Goal: Information Seeking & Learning: Learn about a topic

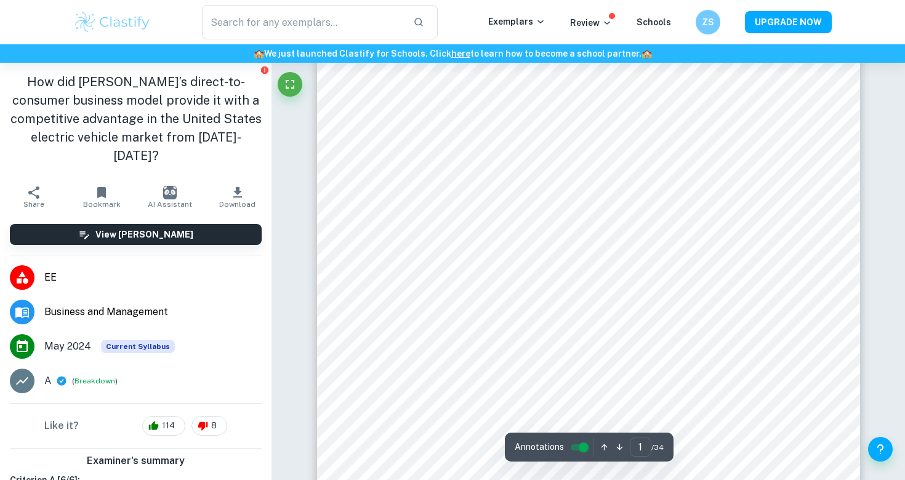
scroll to position [93, 0]
click at [582, 450] on input "controlled" at bounding box center [583, 447] width 44 height 15
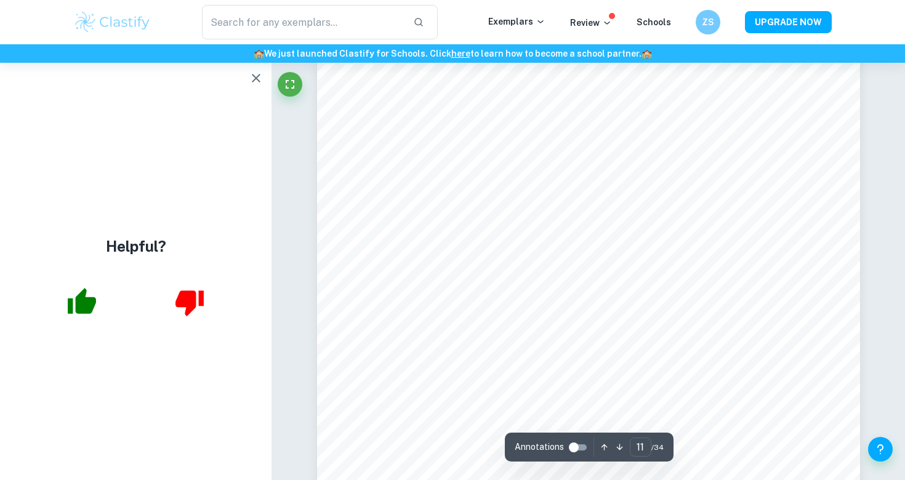
scroll to position [7521, 0]
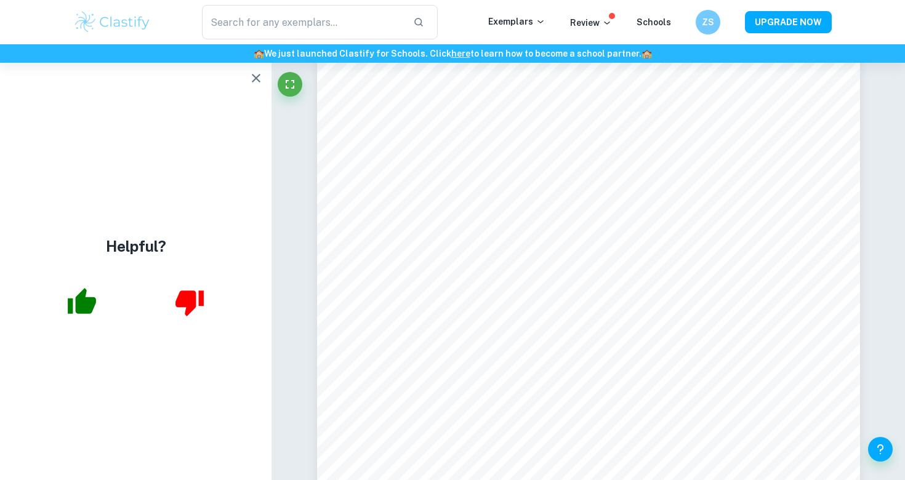
click at [260, 81] on icon "button" at bounding box center [256, 78] width 15 height 15
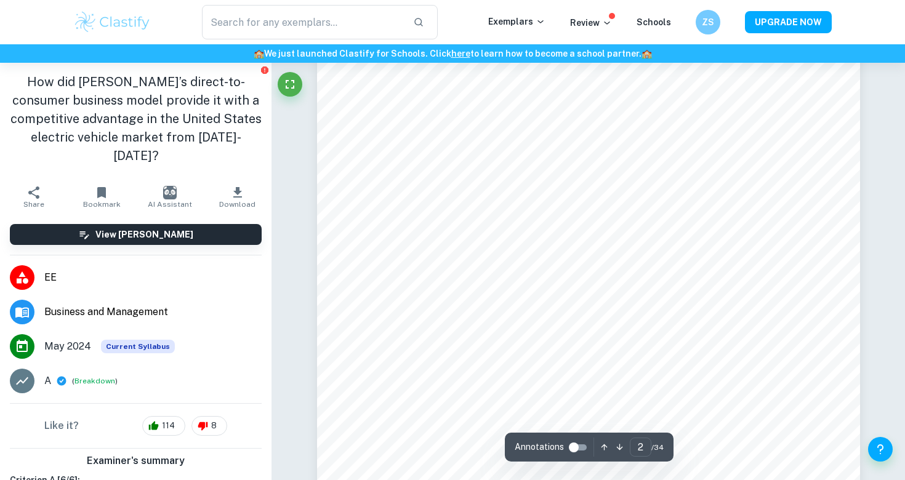
scroll to position [1138, 0]
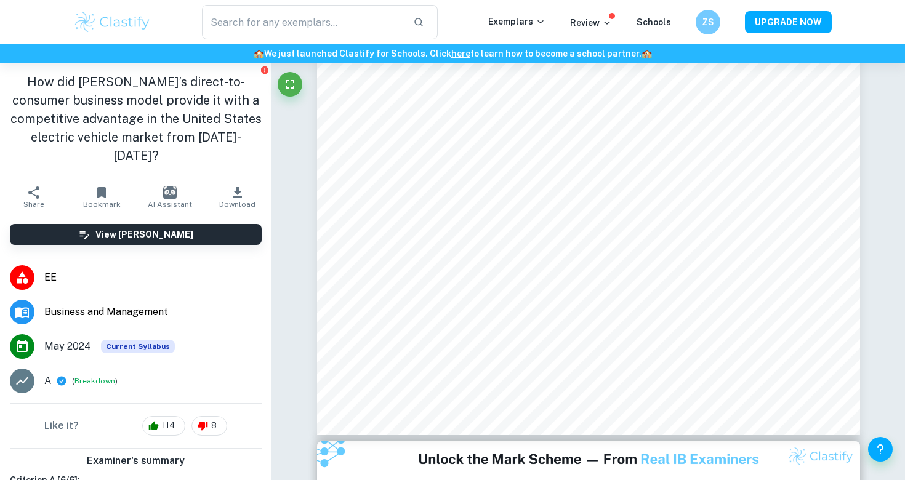
type input "1"
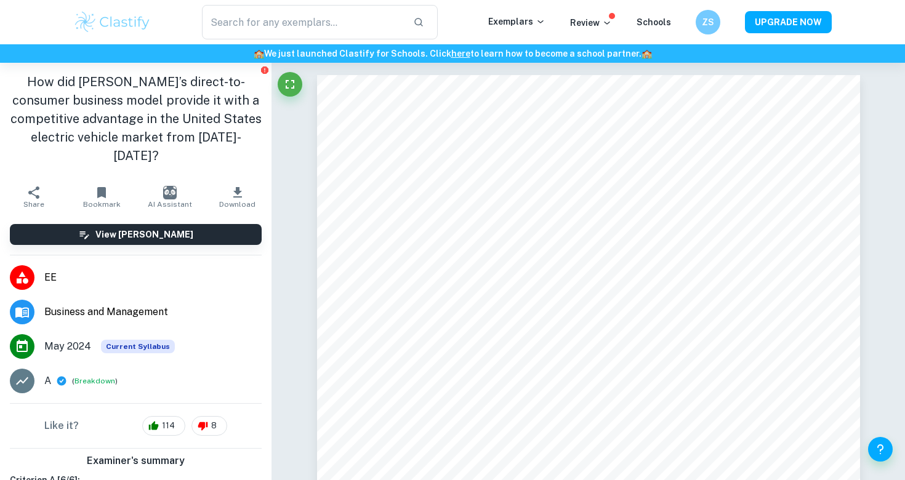
click at [527, 12] on div "​ Exemplars Review Schools ZS UPGRADE NOW" at bounding box center [452, 22] width 788 height 34
click at [537, 26] on p "Exemplars" at bounding box center [516, 22] width 57 height 14
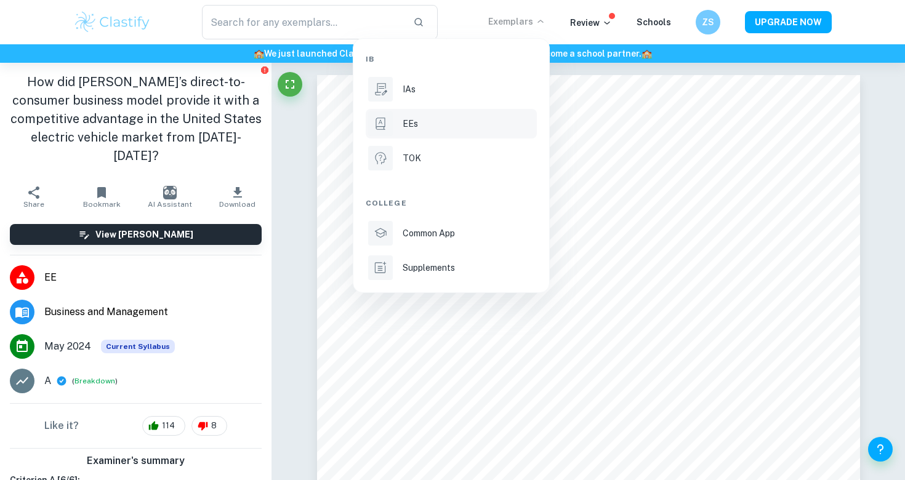
click at [406, 120] on p "EEs" at bounding box center [409, 124] width 15 height 14
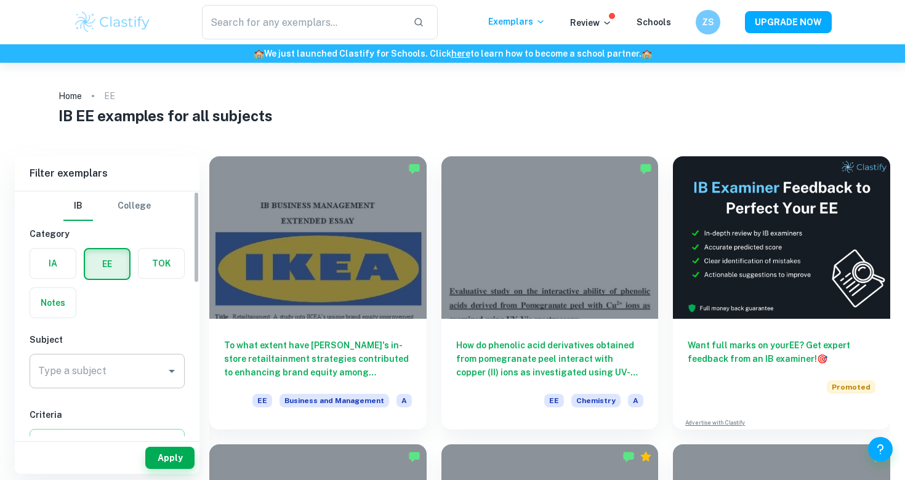
click at [154, 386] on div "Type a subject" at bounding box center [107, 371] width 155 height 34
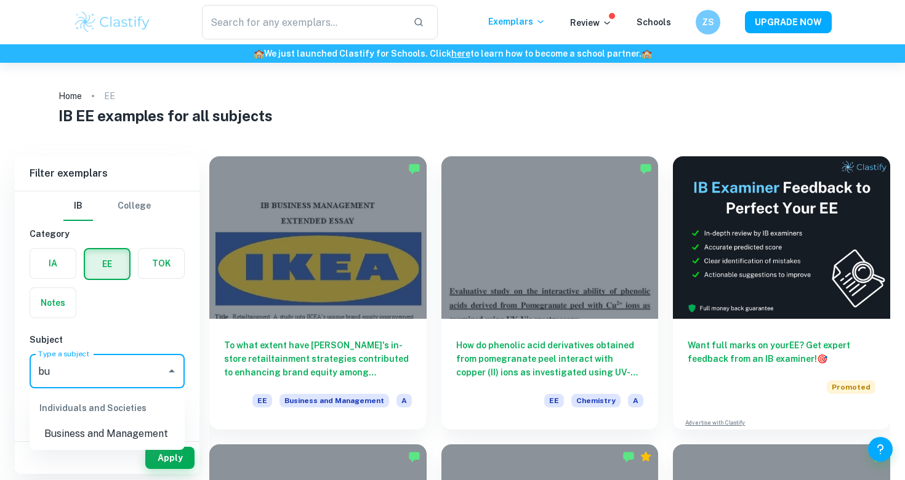
click at [156, 424] on li "Business and Management" at bounding box center [107, 434] width 155 height 22
type input "Business and Management"
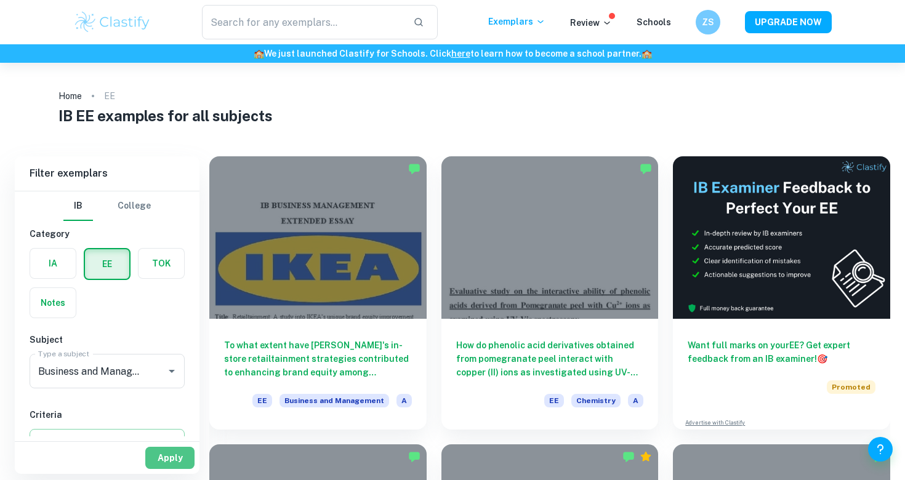
click at [177, 454] on button "Apply" at bounding box center [169, 458] width 49 height 22
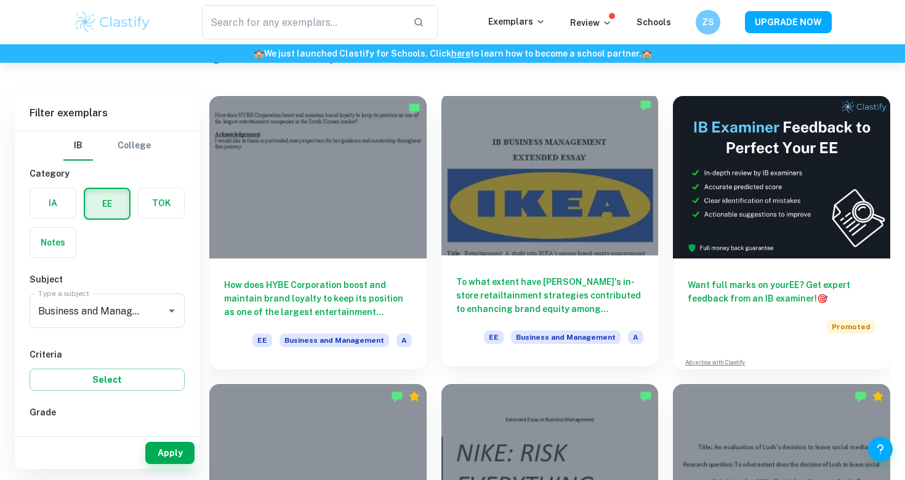
scroll to position [63, 0]
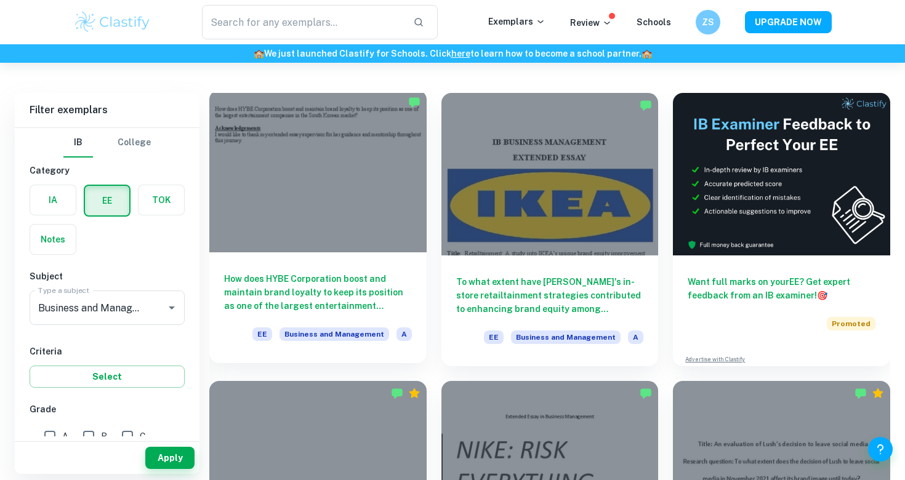
click at [384, 307] on h6 "How does HYBE Corporation boost and maintain brand loyalty to keep its position…" at bounding box center [318, 292] width 188 height 41
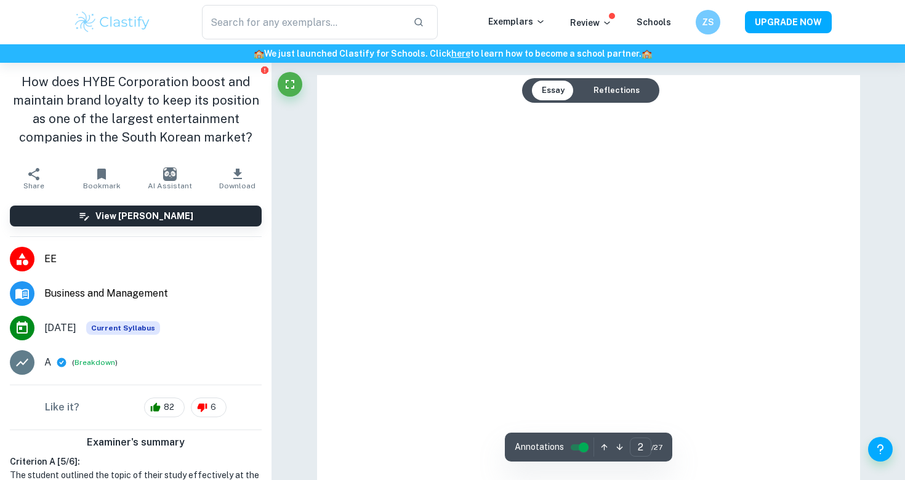
type input "1"
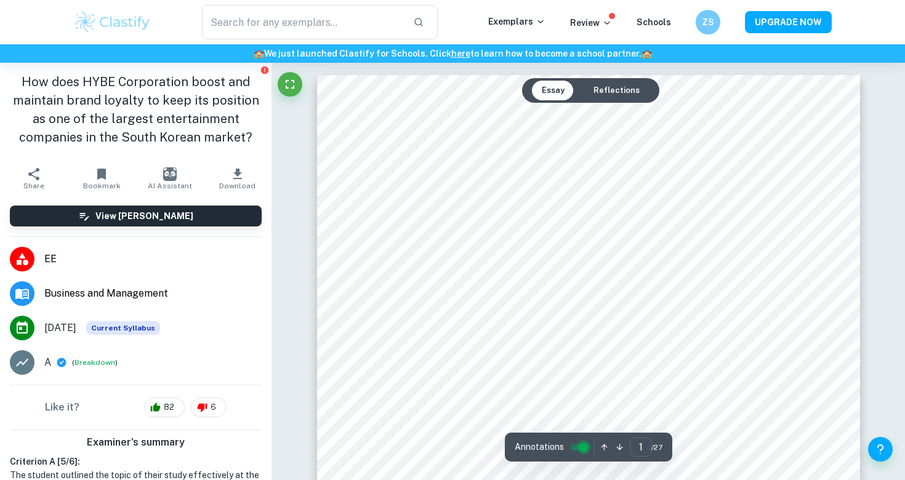
click at [580, 447] on input "controlled" at bounding box center [583, 447] width 44 height 15
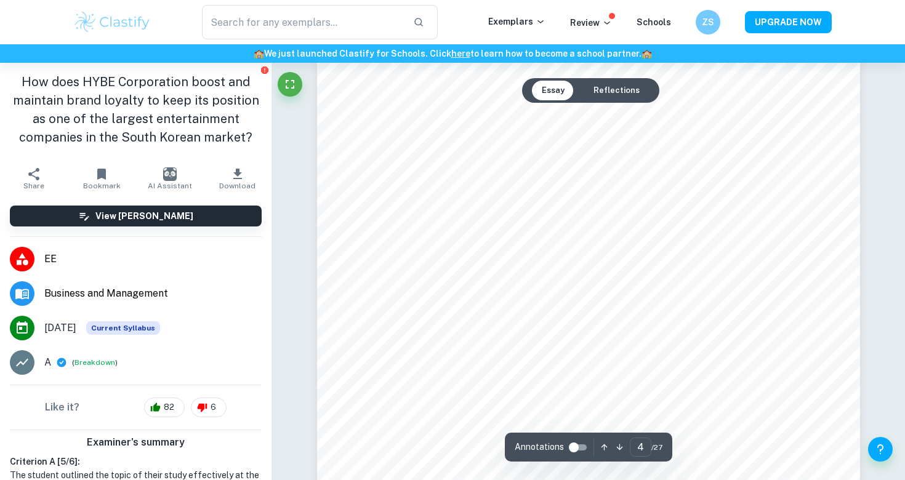
scroll to position [2617, 1]
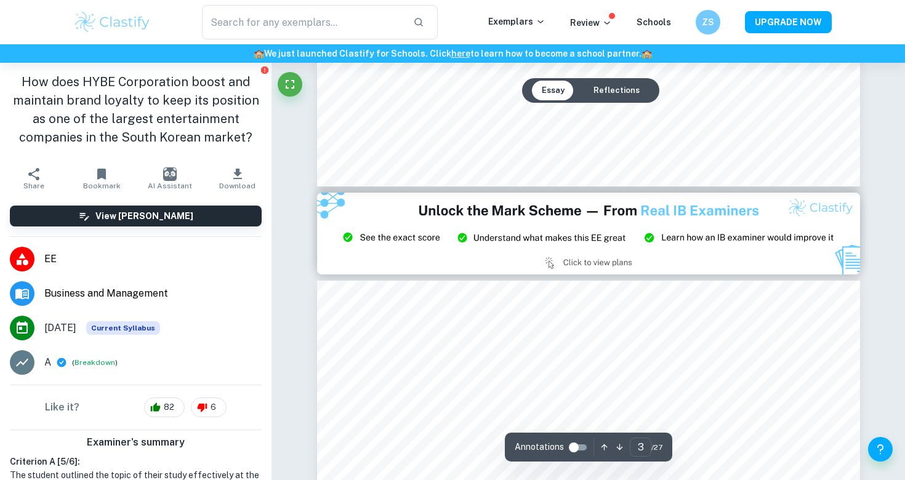
type input "2"
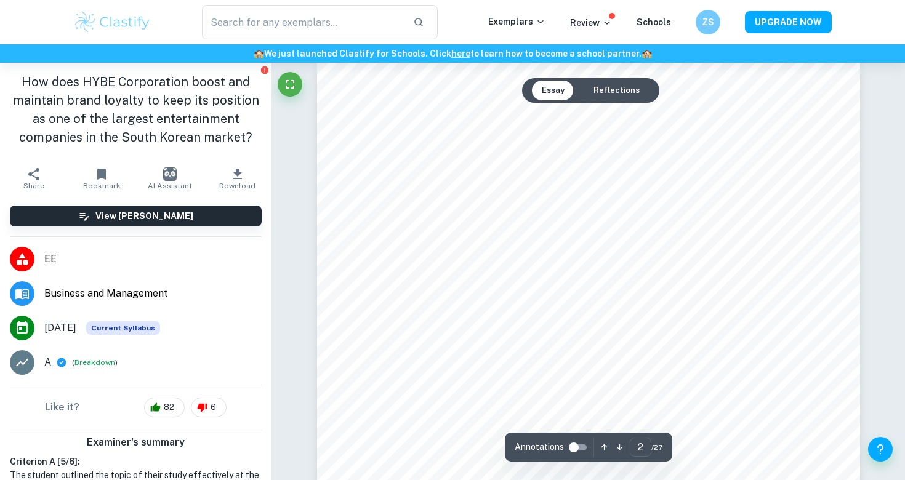
scroll to position [876, 0]
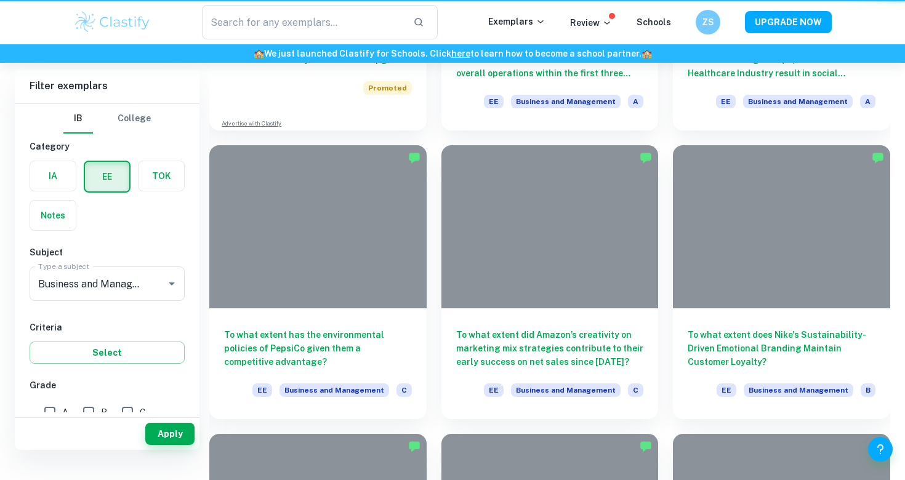
scroll to position [63, 0]
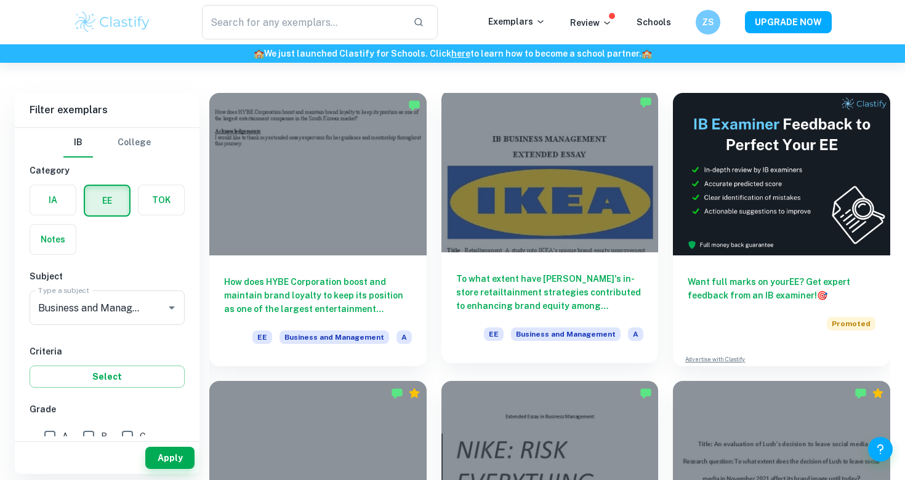
click at [549, 210] on div at bounding box center [549, 171] width 217 height 162
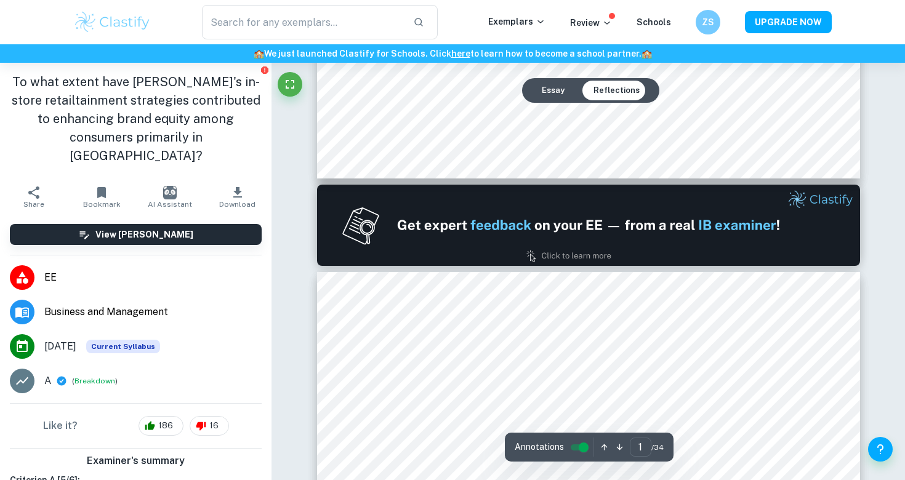
type input "2"
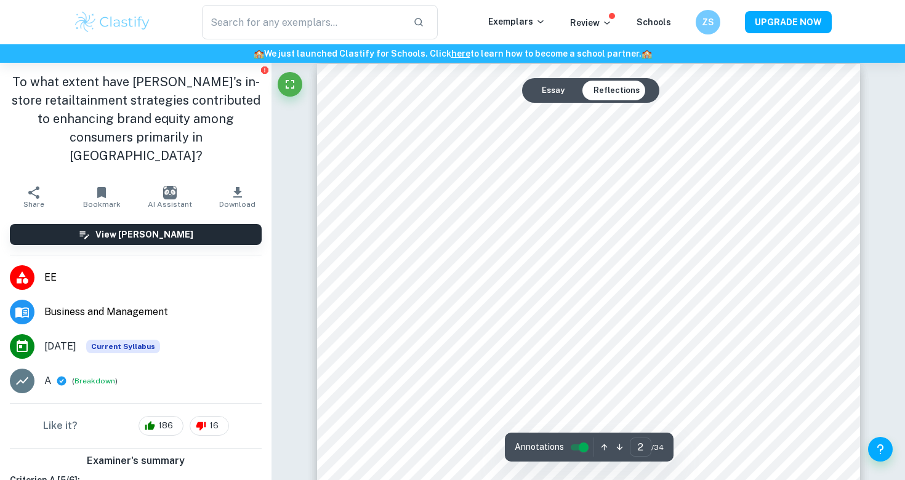
scroll to position [871, 0]
click at [583, 450] on input "controlled" at bounding box center [583, 447] width 44 height 15
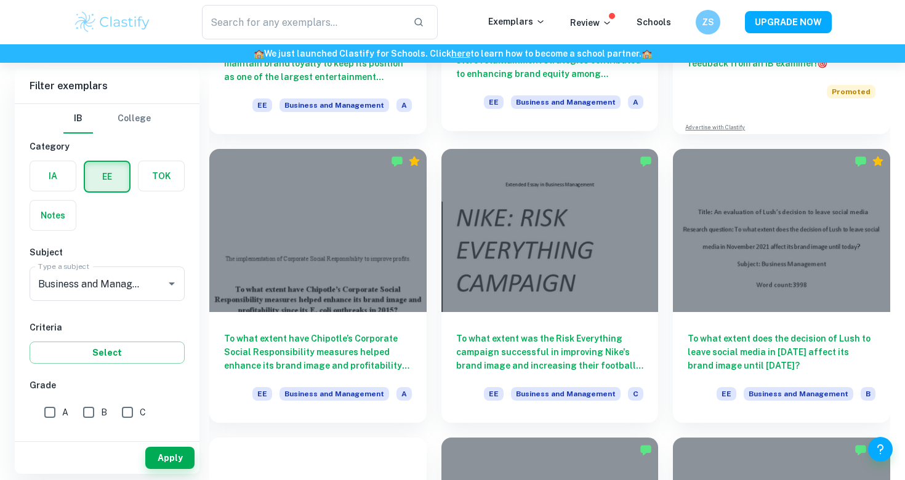
scroll to position [296, 0]
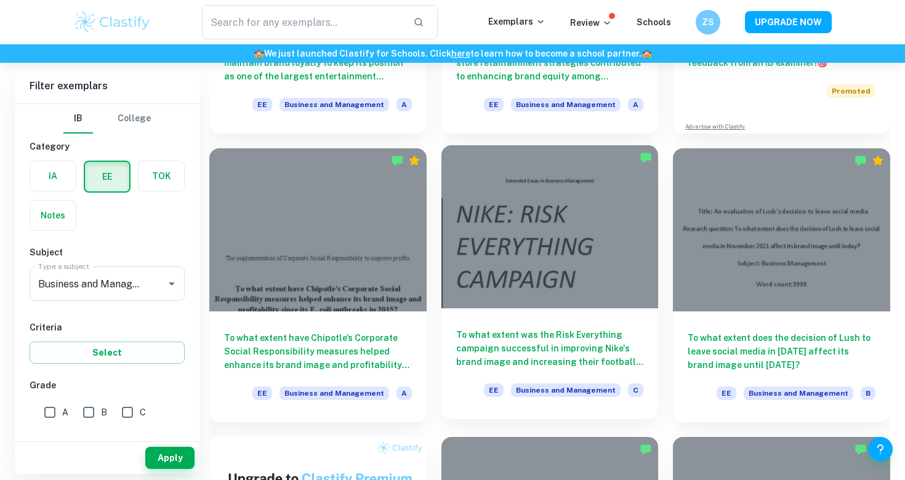
click at [501, 212] on div at bounding box center [549, 226] width 217 height 162
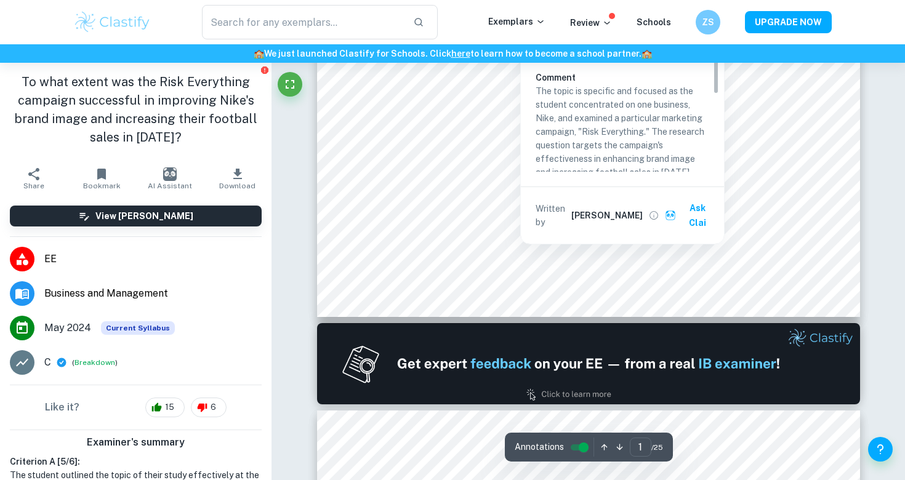
scroll to position [422, 0]
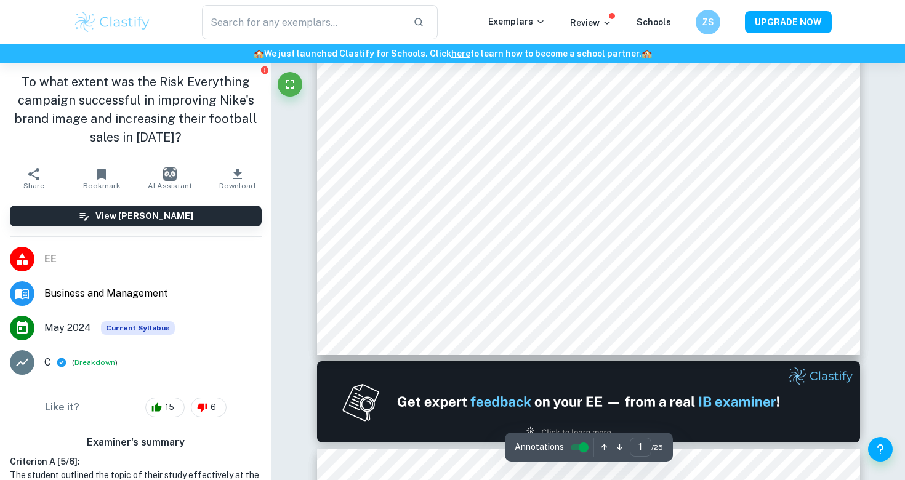
click at [574, 443] on input "controlled" at bounding box center [583, 447] width 44 height 15
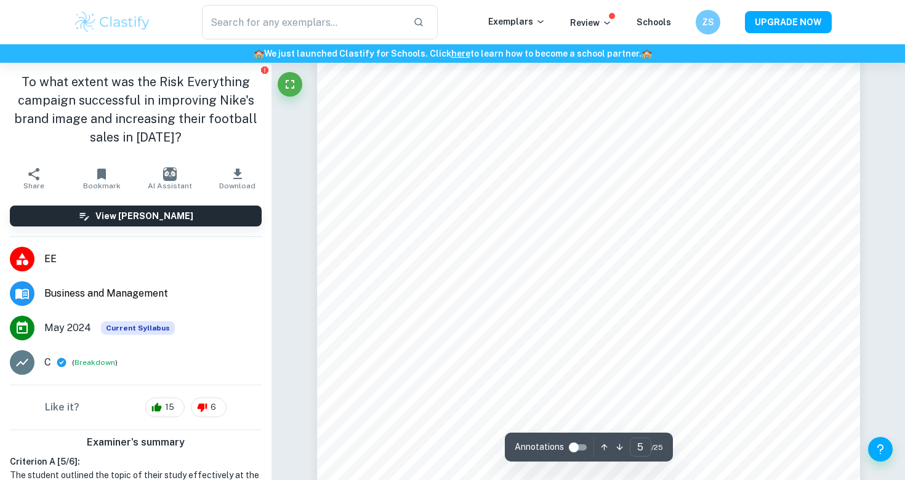
scroll to position [3153, 1]
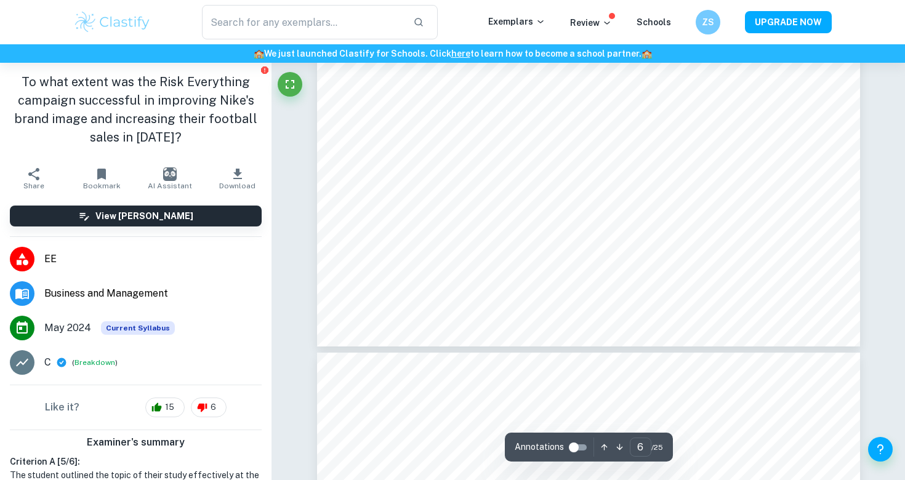
type input "7"
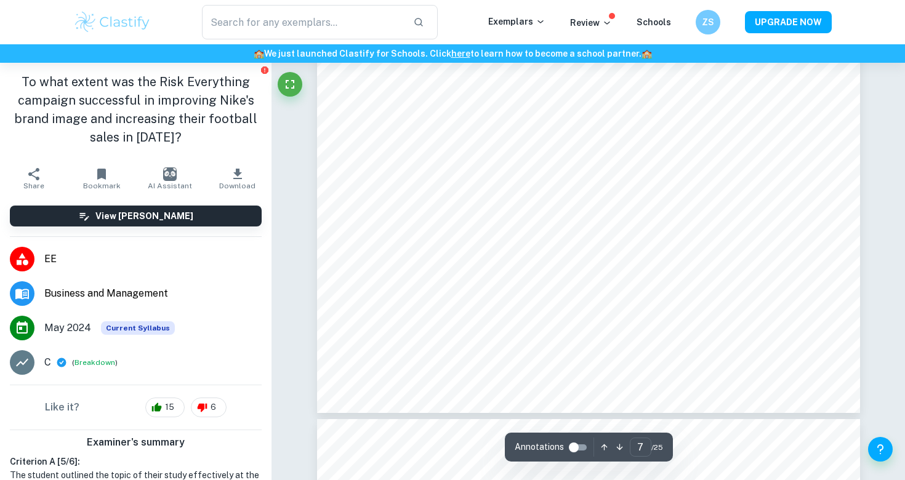
scroll to position [4789, 0]
